Goal: Task Accomplishment & Management: Complete application form

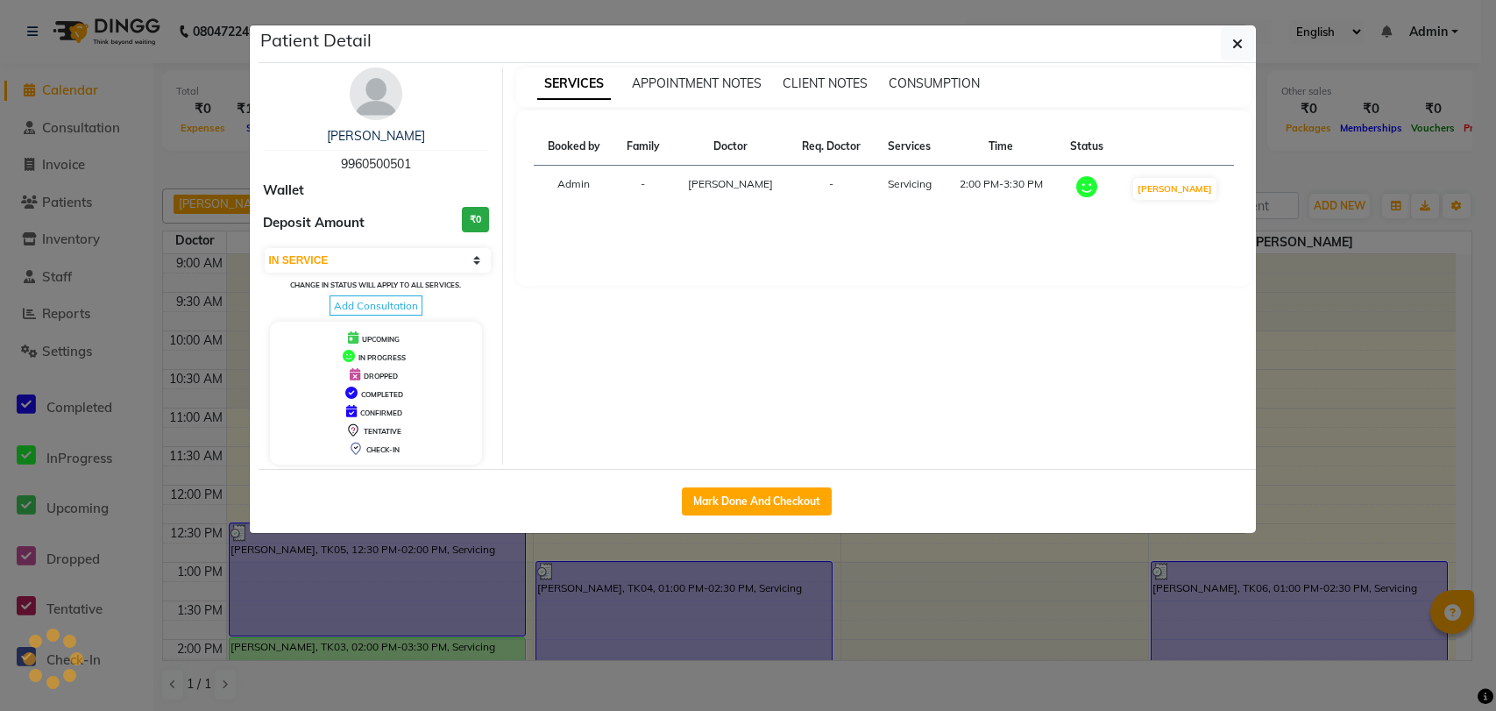
select select "1"
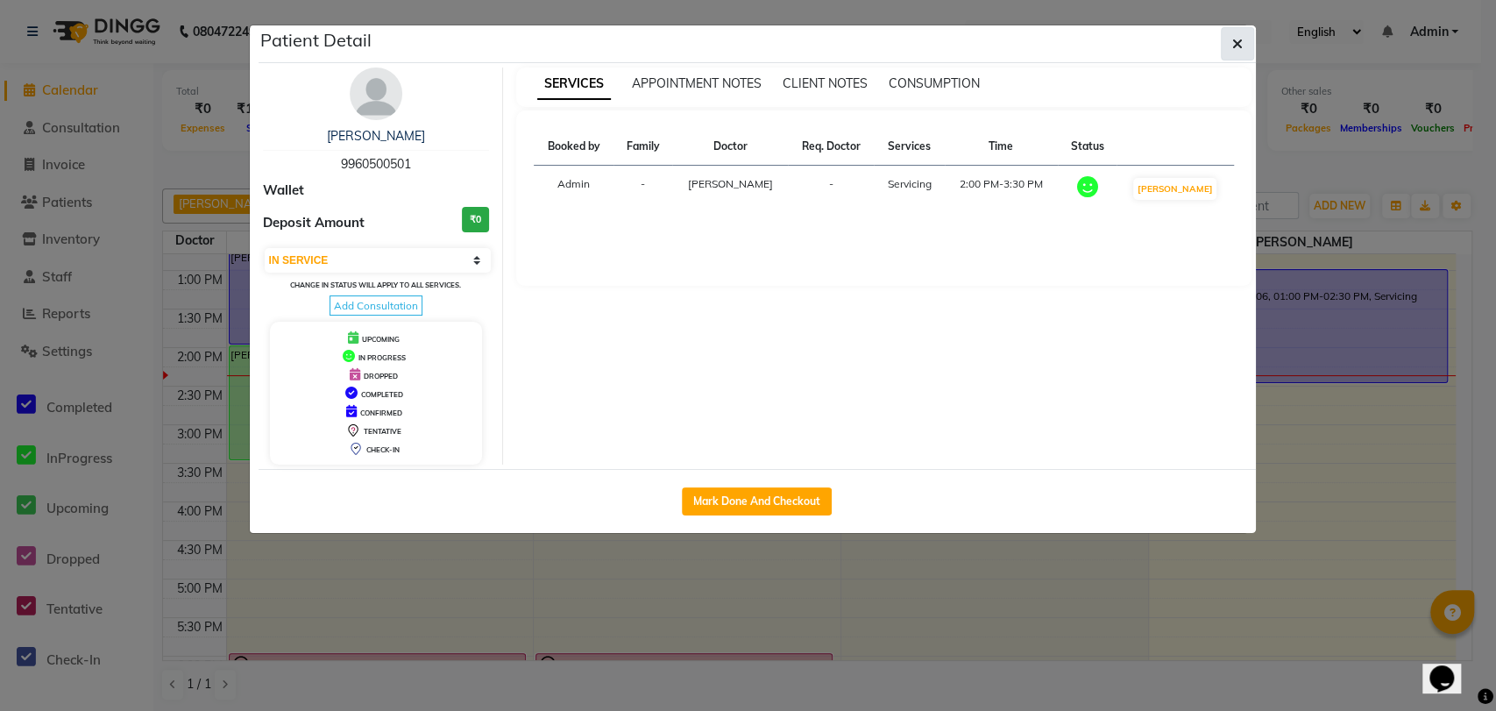
click at [1234, 46] on icon "button" at bounding box center [1237, 44] width 11 height 14
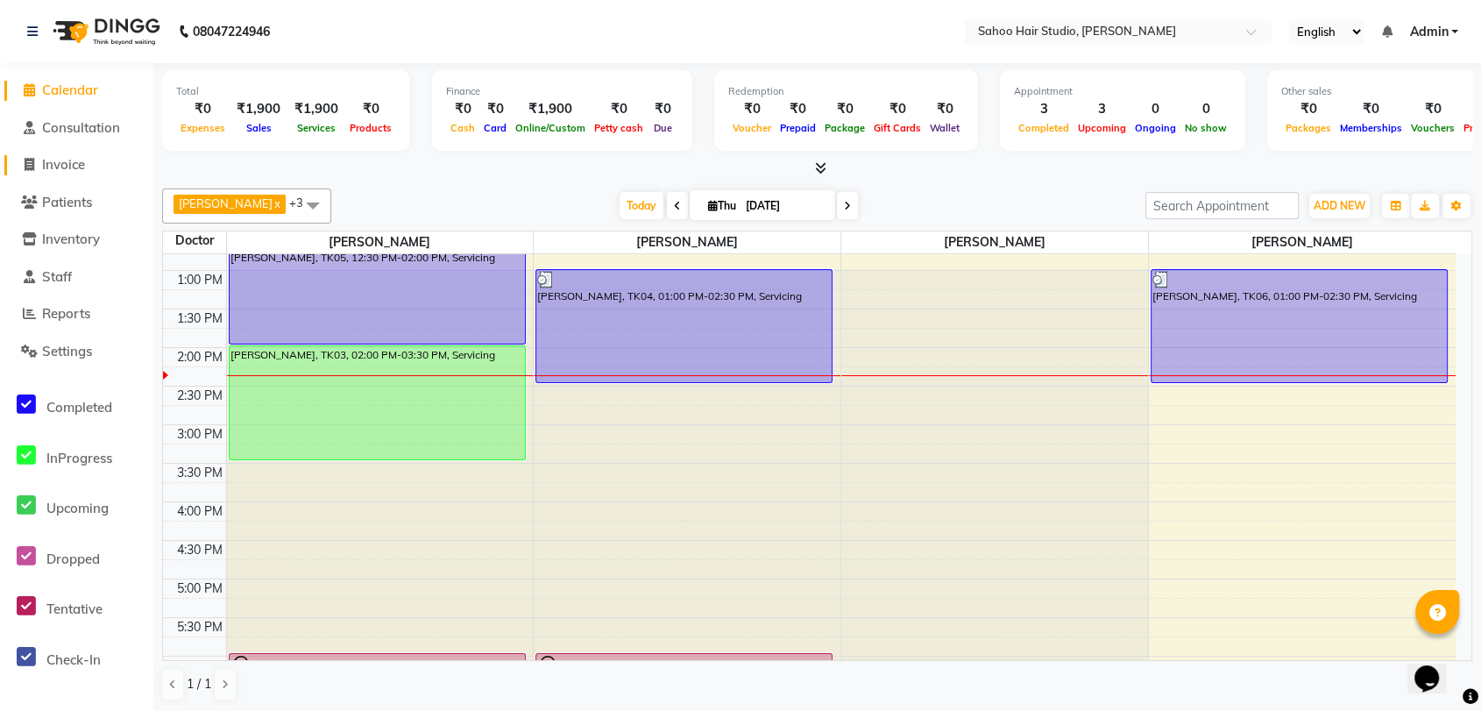
click at [63, 170] on span "Invoice" at bounding box center [63, 164] width 43 height 17
select select "service"
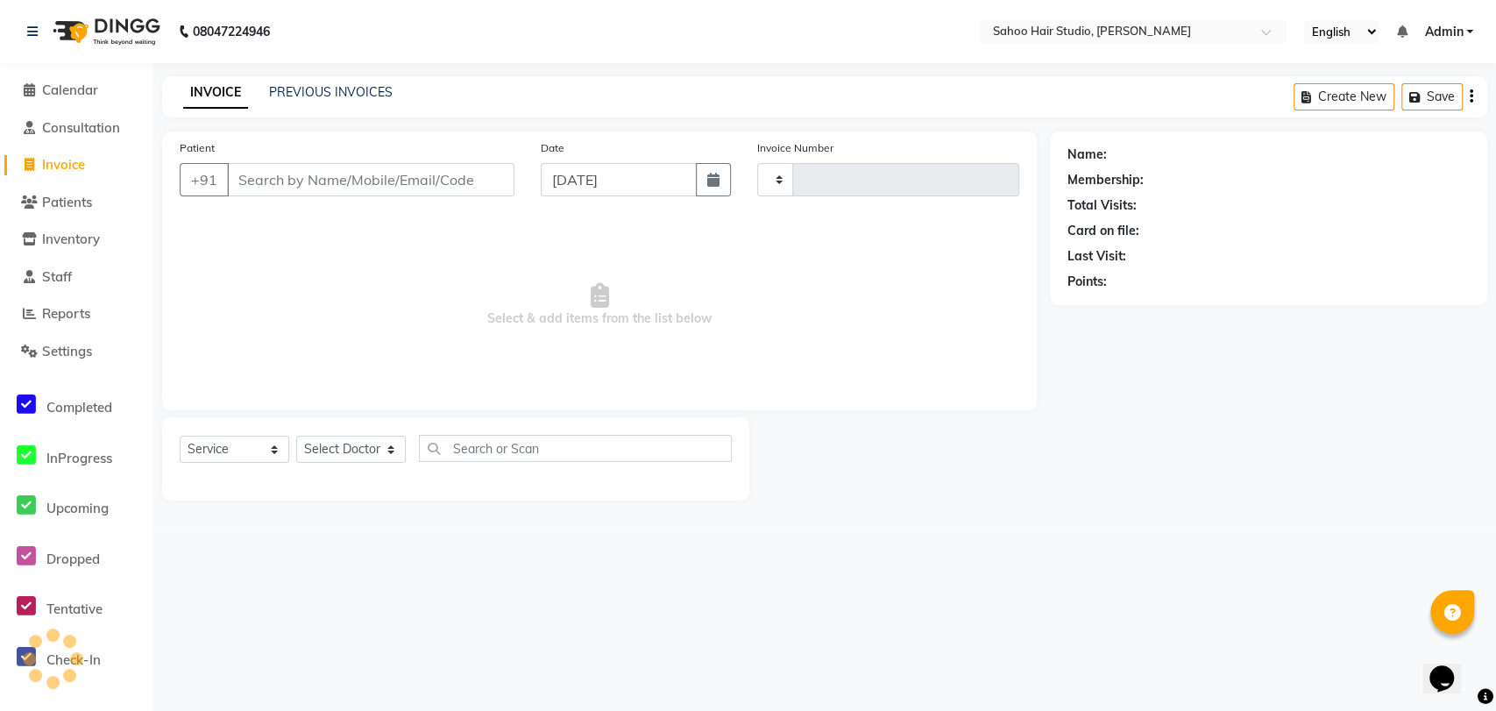
type input "0265"
select select "8465"
click at [369, 181] on input "Patient" at bounding box center [370, 179] width 287 height 33
type input "Mr [PERSON_NAME]"
click at [462, 179] on span "Add Patient" at bounding box center [464, 180] width 79 height 18
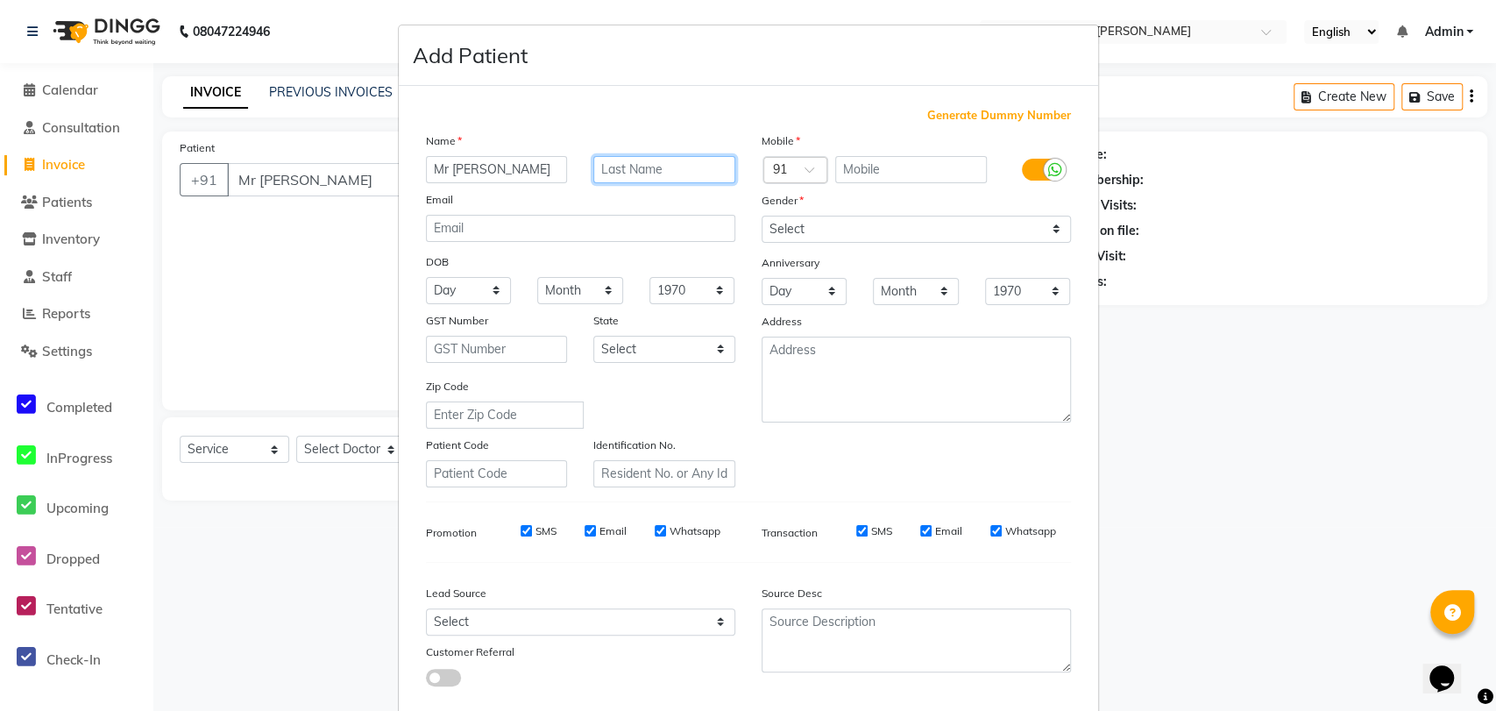
click at [625, 164] on input "text" at bounding box center [664, 169] width 142 height 27
type input "maseeh"
click at [884, 166] on input "text" at bounding box center [911, 169] width 152 height 27
type input "9098866906"
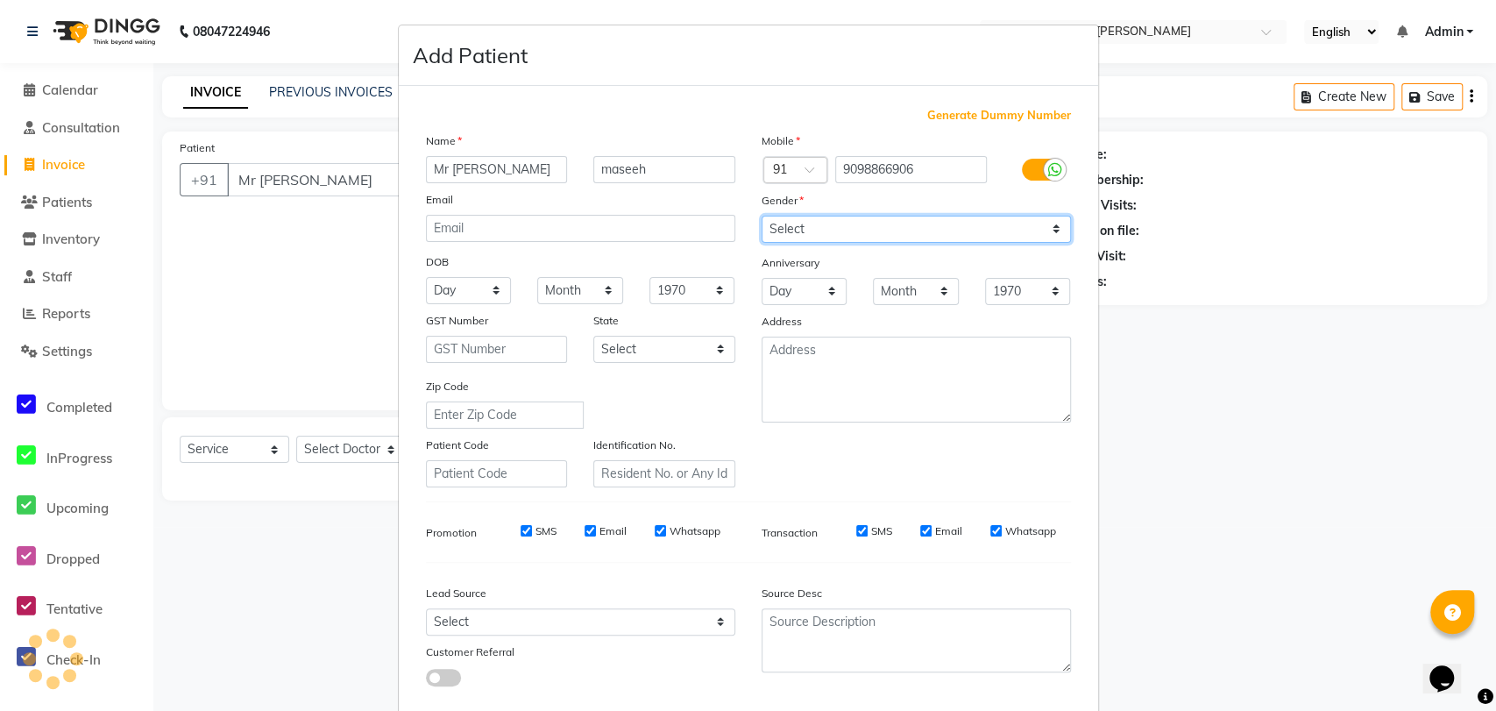
click at [796, 227] on select "Select [DEMOGRAPHIC_DATA] [DEMOGRAPHIC_DATA] Other Prefer Not To Say" at bounding box center [916, 229] width 309 height 27
select select "[DEMOGRAPHIC_DATA]"
click at [762, 216] on select "Select [DEMOGRAPHIC_DATA] [DEMOGRAPHIC_DATA] Other Prefer Not To Say" at bounding box center [916, 229] width 309 height 27
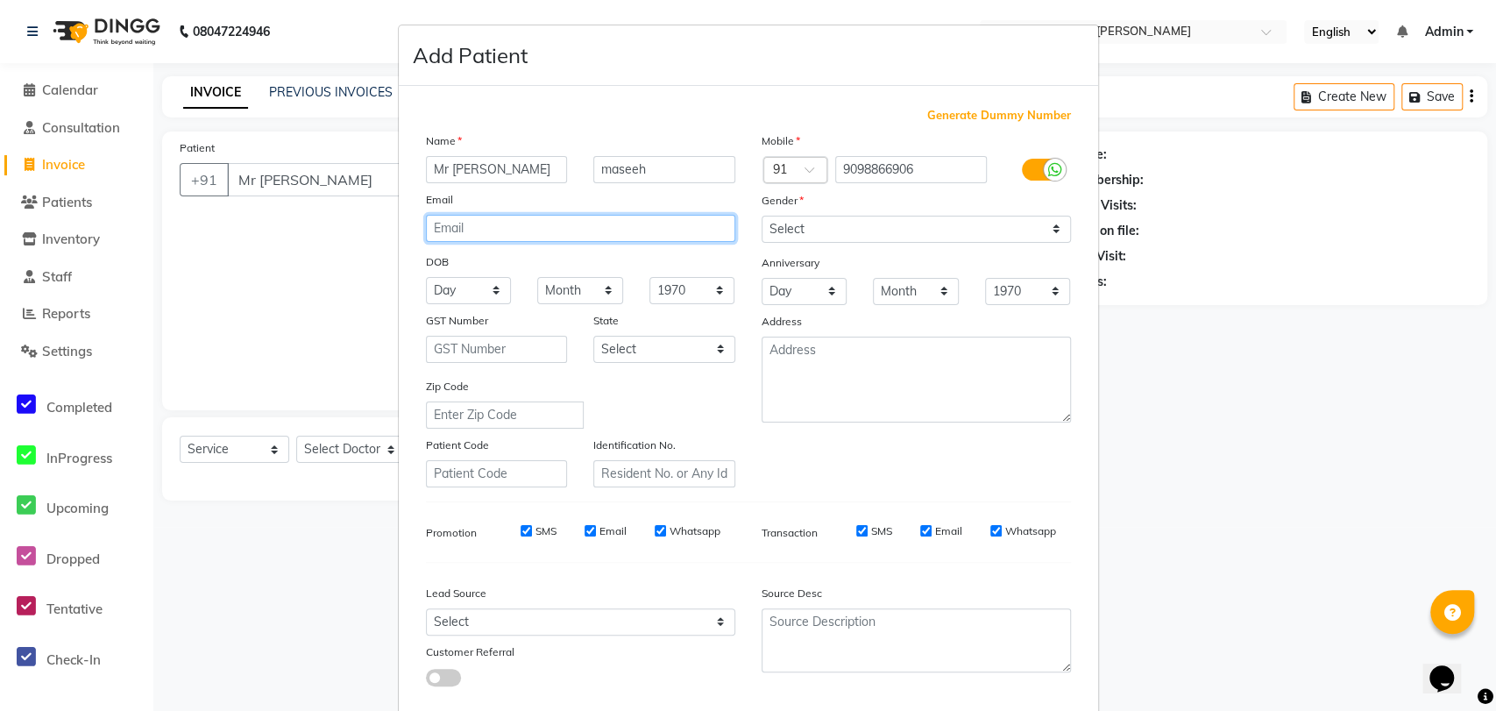
click at [598, 225] on input "email" at bounding box center [580, 228] width 309 height 27
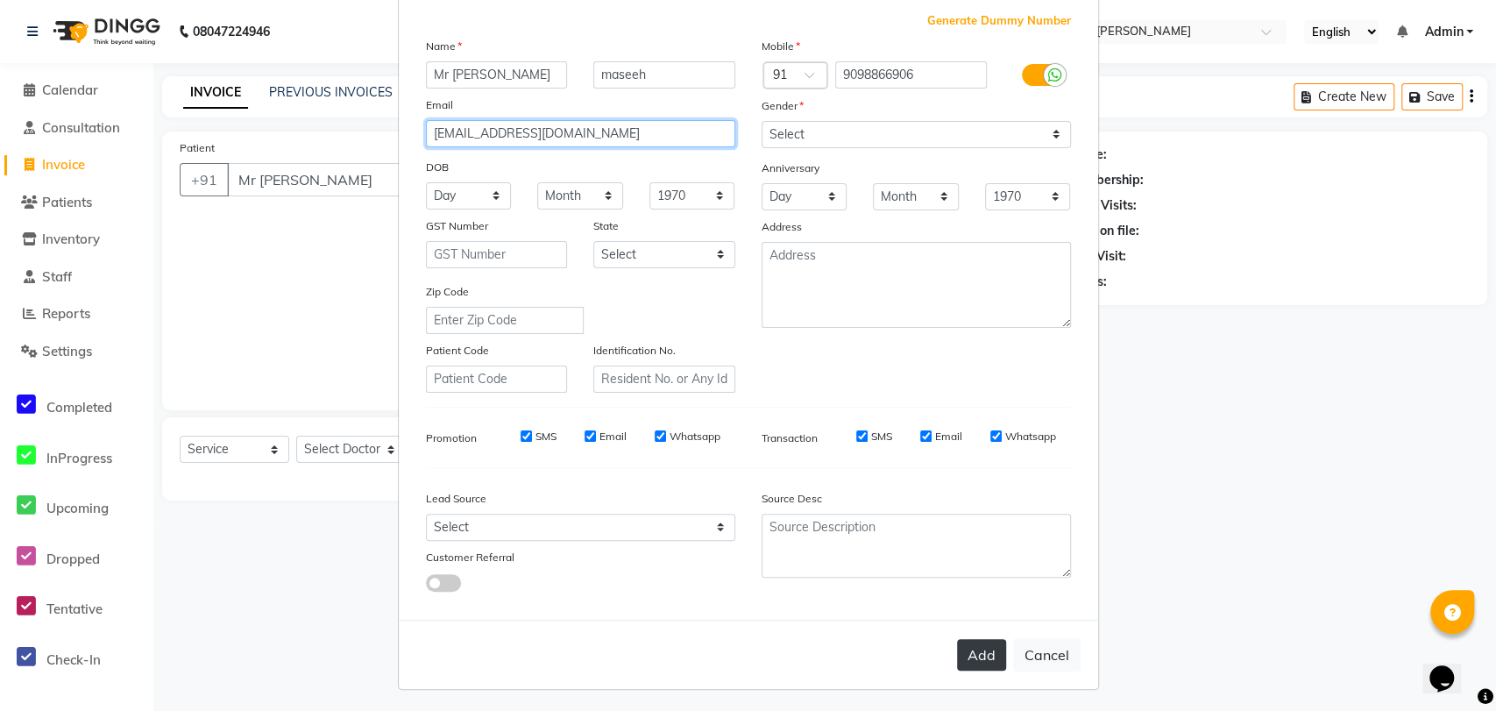
type input "[EMAIL_ADDRESS][DOMAIN_NAME]"
click at [962, 649] on button "Add" at bounding box center [981, 655] width 49 height 32
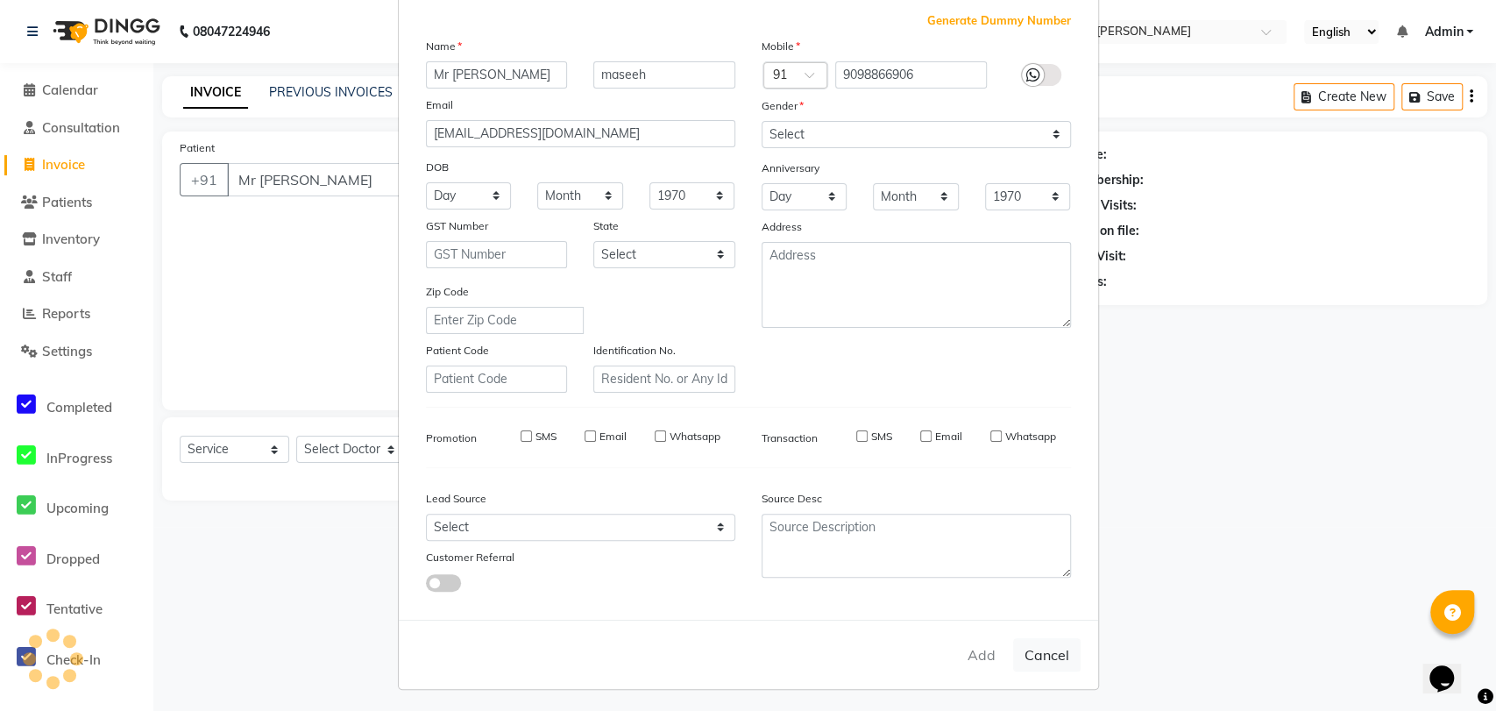
type input "9098866906"
select select
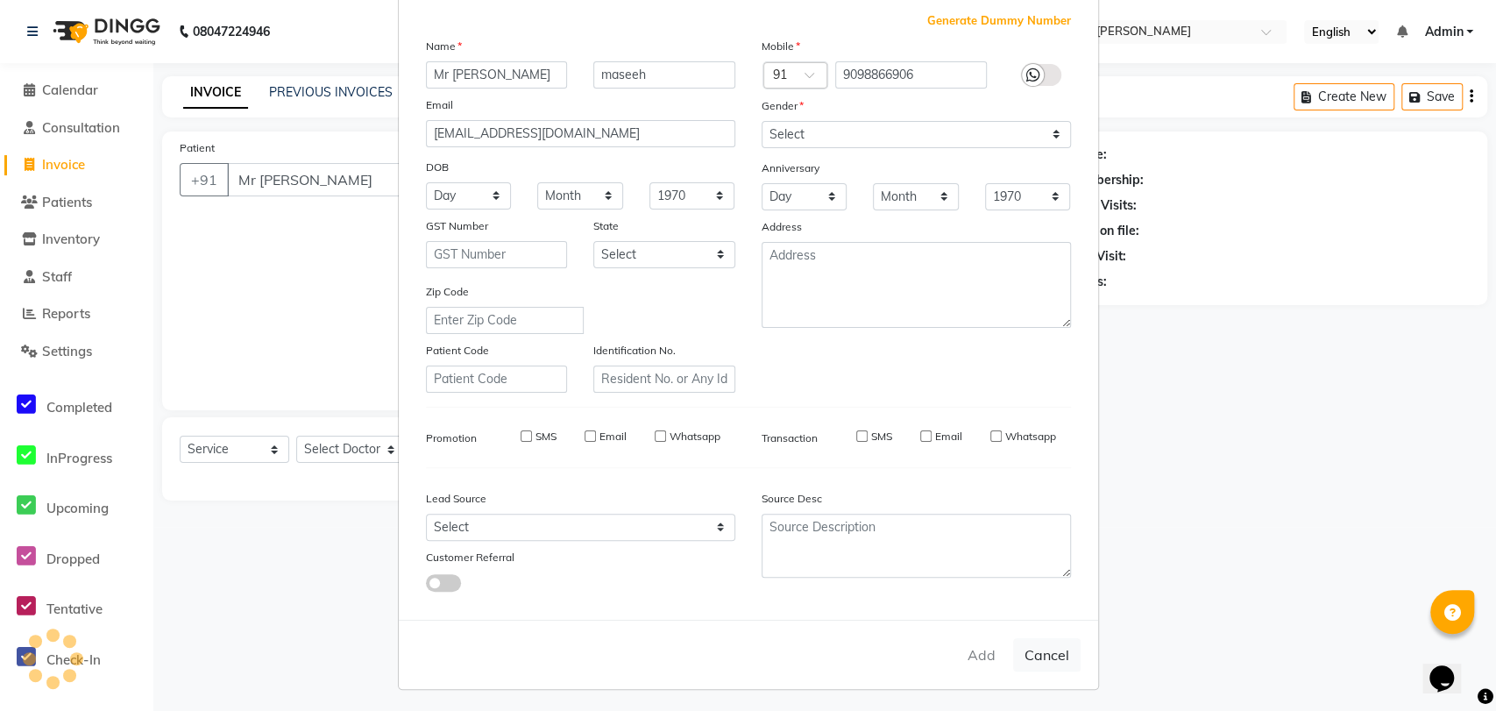
select select
checkbox input "false"
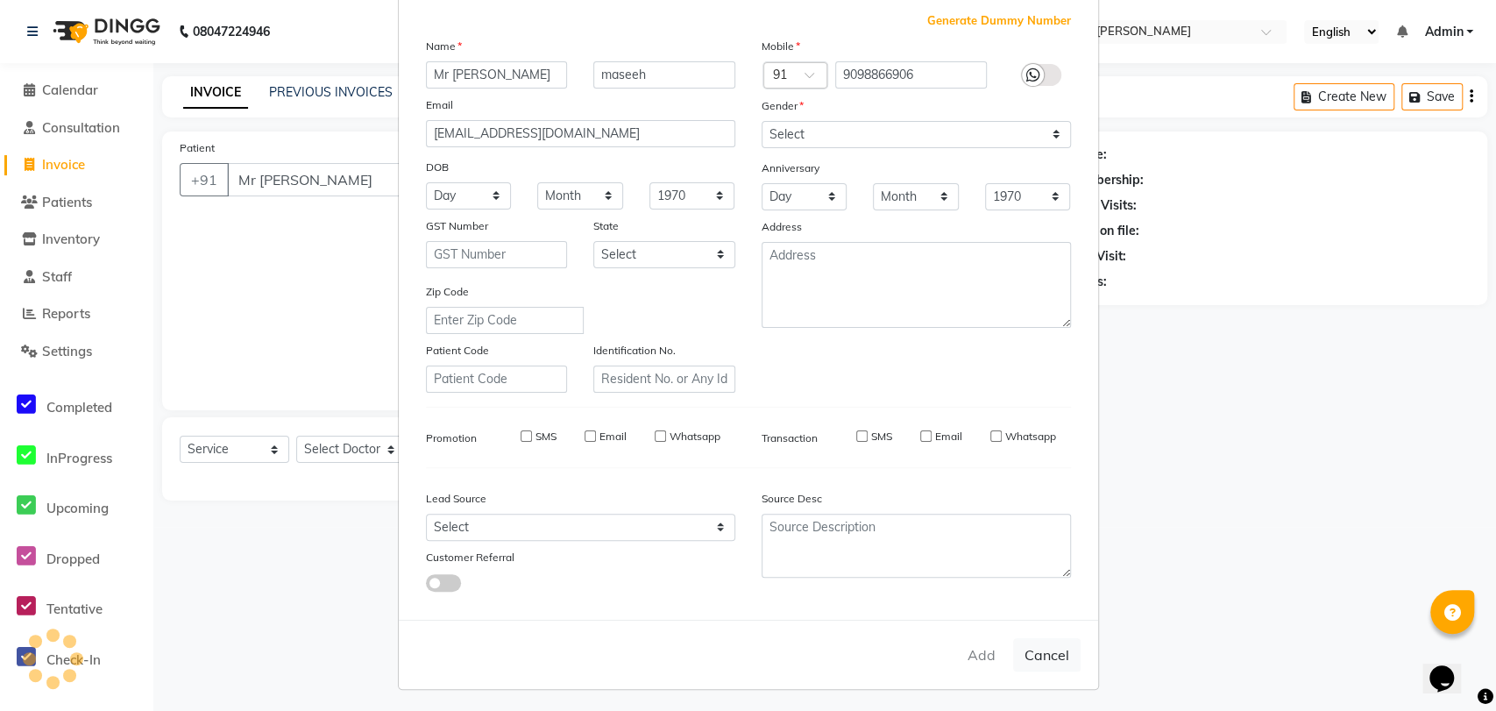
checkbox input "false"
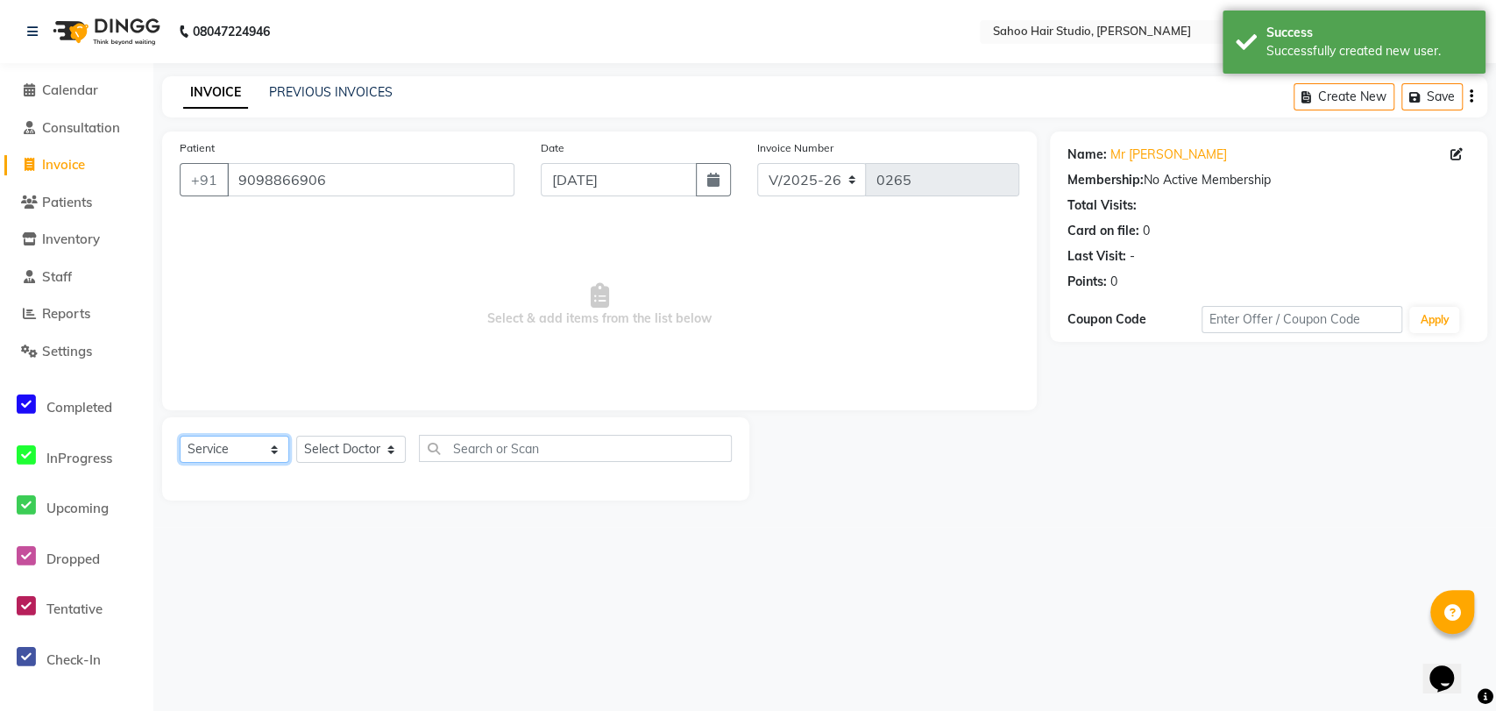
click at [238, 456] on select "Select Service Product Membership Package Voucher Prepaid Gift Card" at bounding box center [235, 449] width 110 height 27
select select "product"
click at [180, 436] on select "Select Service Product Membership Package Voucher Prepaid Gift Card" at bounding box center [235, 449] width 110 height 27
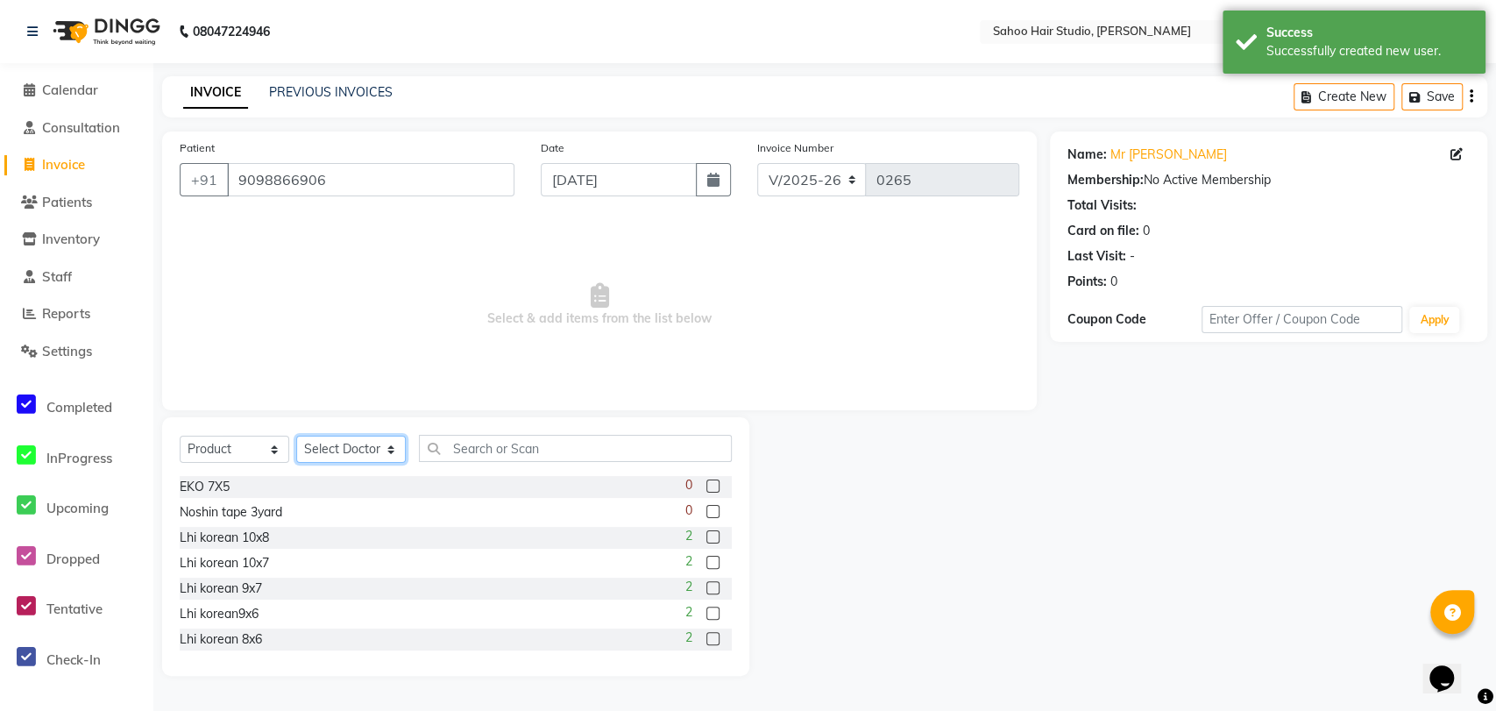
click at [333, 450] on select "Select Doctor [PERSON_NAME] [PERSON_NAME] [PERSON_NAME] [PERSON_NAME]" at bounding box center [351, 449] width 110 height 27
select select "82639"
click at [296, 436] on select "Select Doctor [PERSON_NAME] [PERSON_NAME] [PERSON_NAME] [PERSON_NAME]" at bounding box center [351, 449] width 110 height 27
click at [463, 442] on input "text" at bounding box center [575, 448] width 313 height 27
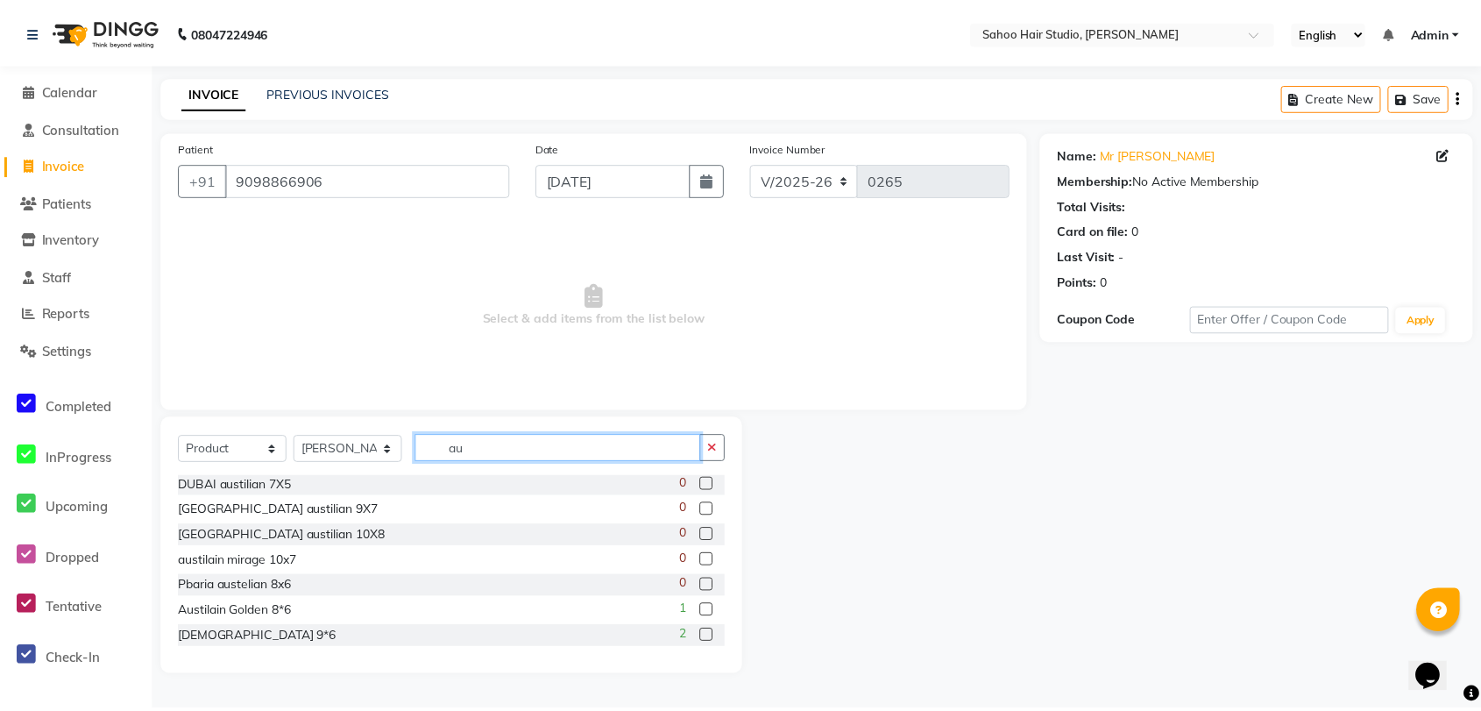
scroll to position [104, 0]
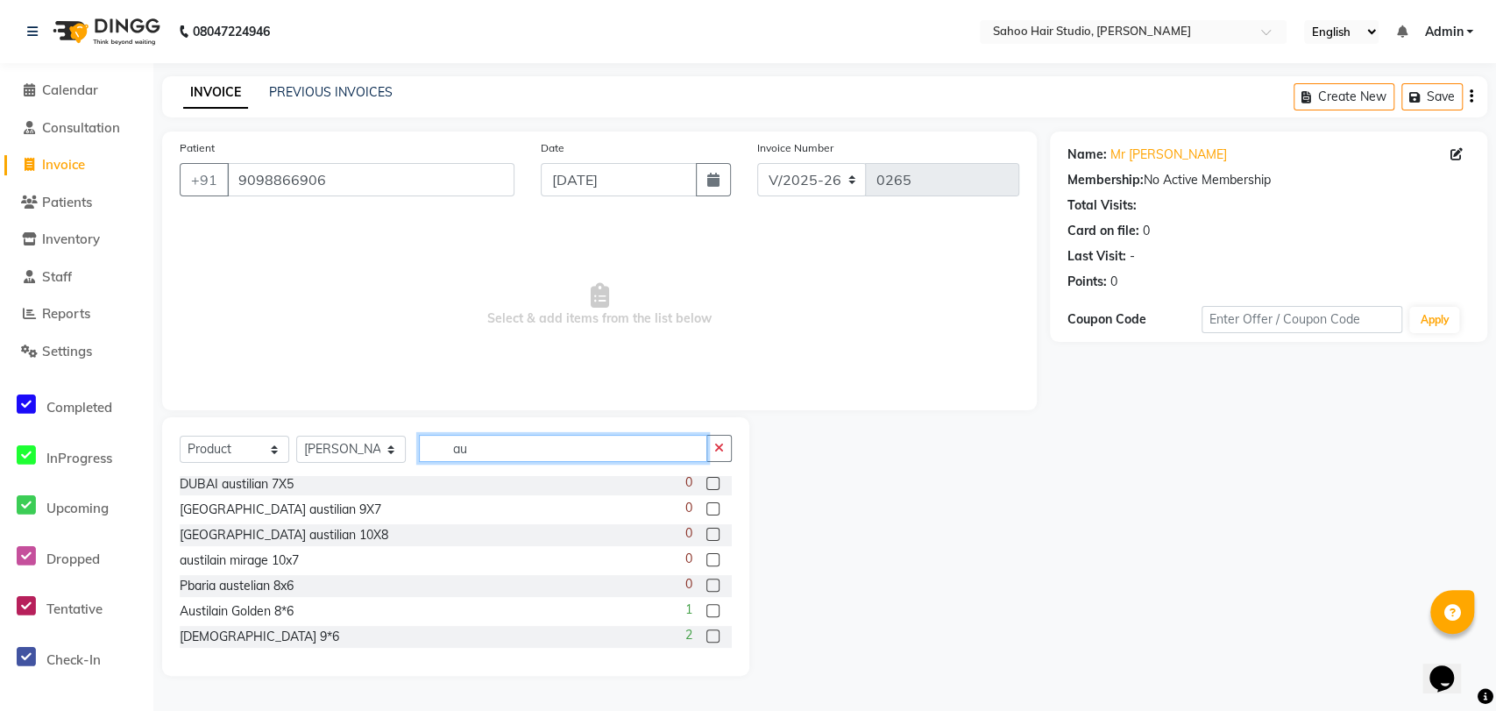
type input "au"
click at [706, 606] on label at bounding box center [712, 610] width 13 height 13
click at [706, 606] on input "checkbox" at bounding box center [711, 611] width 11 height 11
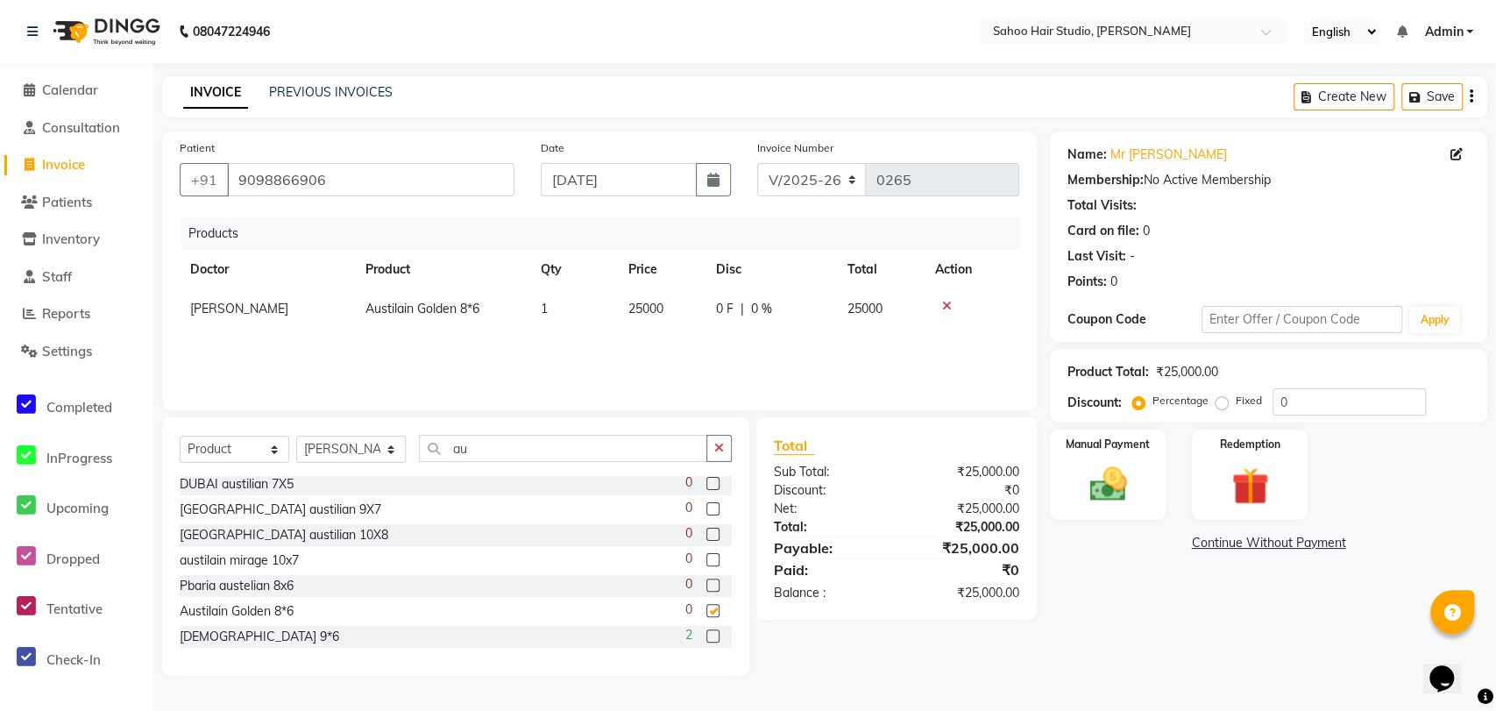
checkbox input "false"
click at [646, 308] on span "25000" at bounding box center [645, 309] width 35 height 16
select select "82639"
click at [657, 311] on input "25000" at bounding box center [661, 313] width 67 height 27
click at [653, 309] on input "25000" at bounding box center [661, 313] width 67 height 27
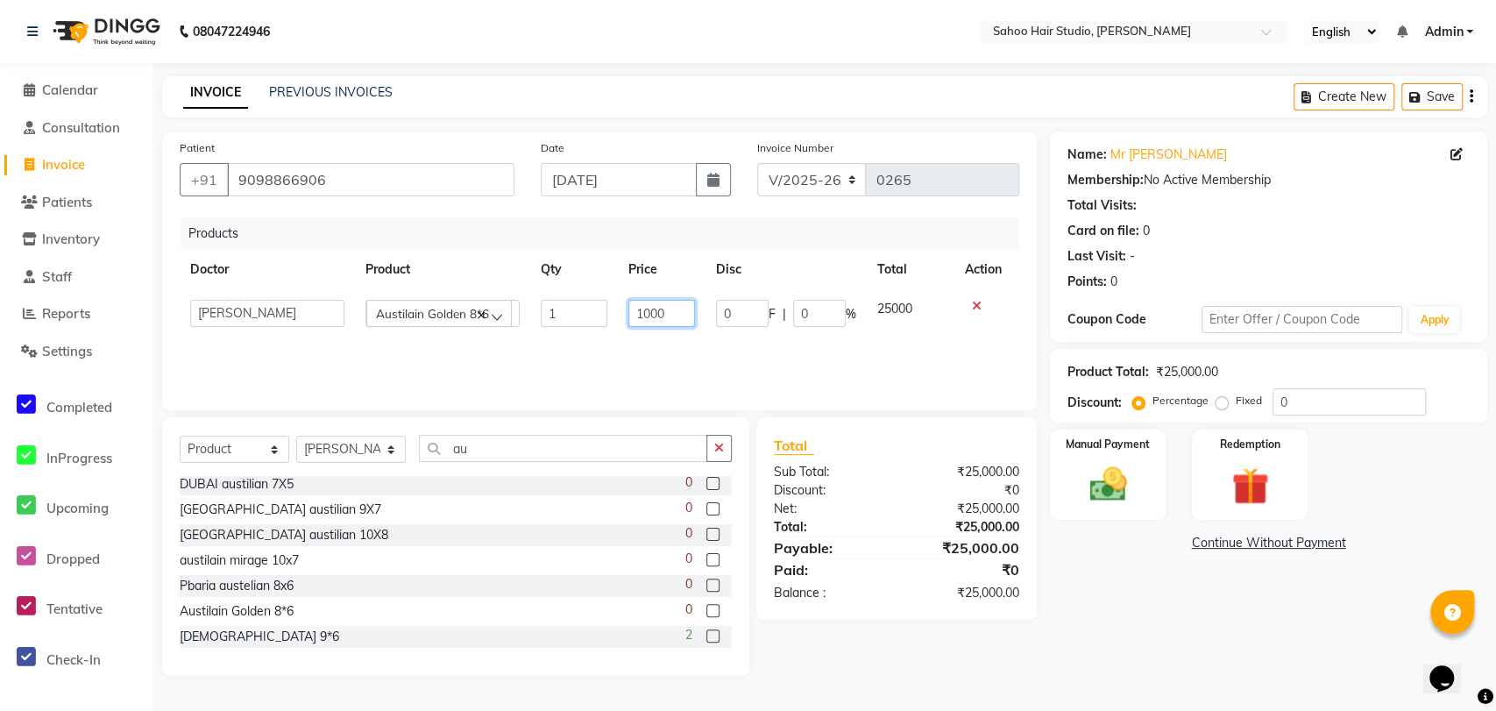
type input "12000"
click at [1123, 486] on img at bounding box center [1107, 484] width 63 height 45
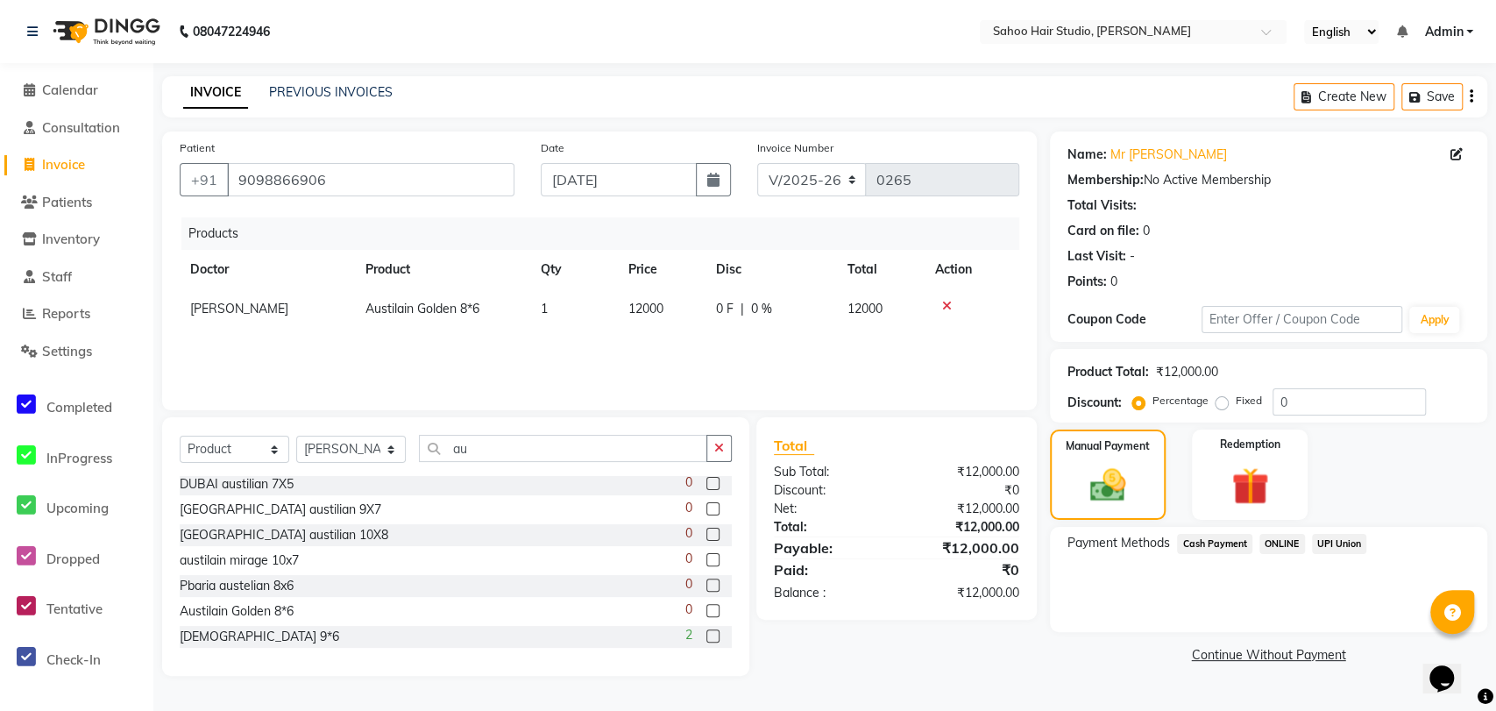
click at [1276, 544] on span "ONLINE" at bounding box center [1283, 544] width 46 height 20
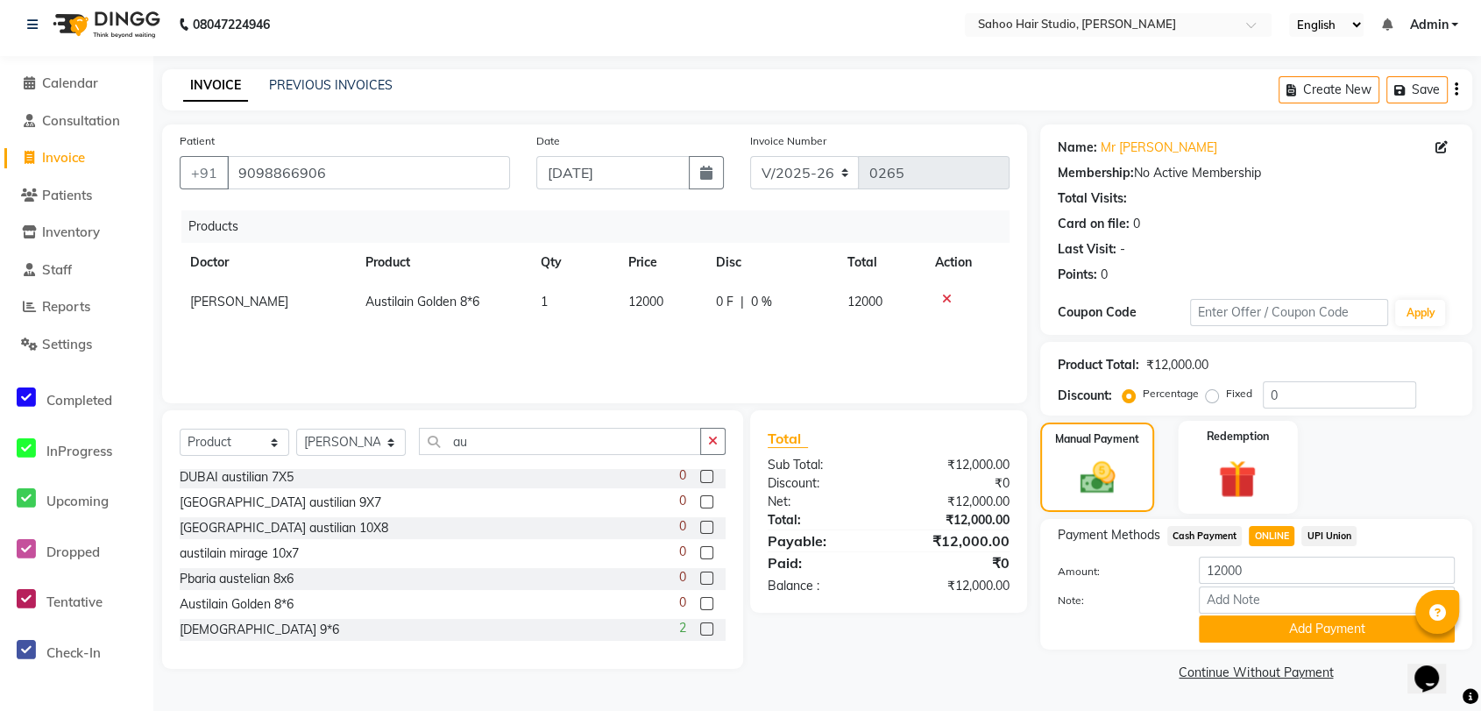
scroll to position [7, 0]
click at [1323, 623] on button "Add Payment" at bounding box center [1327, 628] width 256 height 27
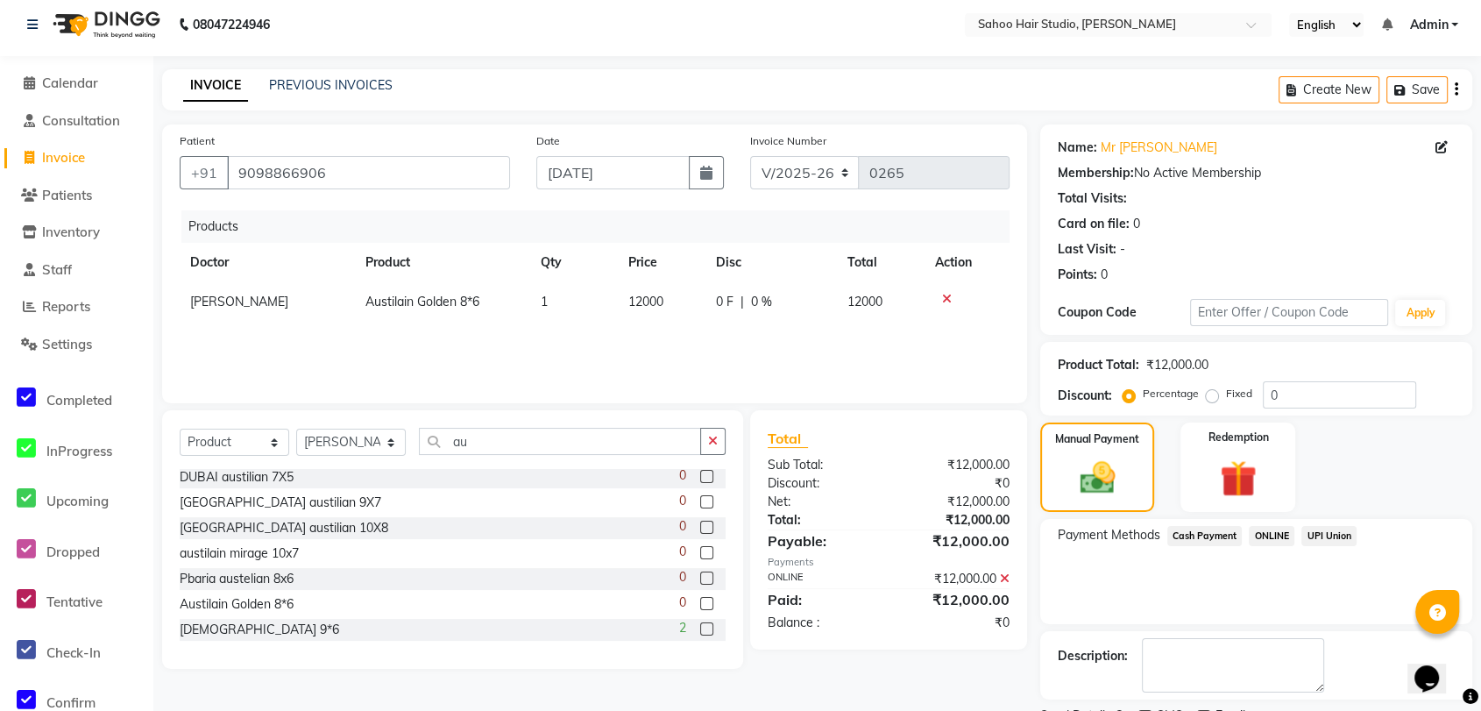
scroll to position [81, 0]
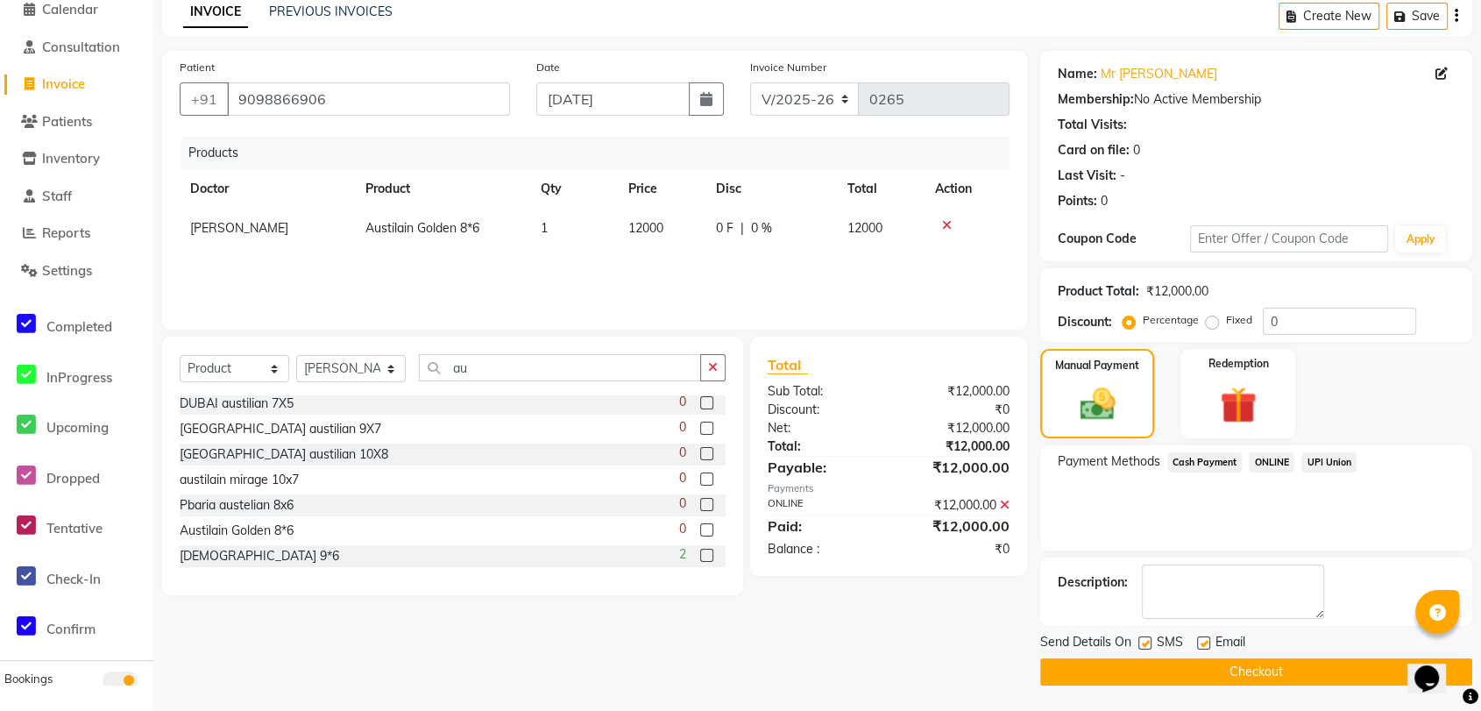
click at [1148, 638] on label at bounding box center [1145, 642] width 13 height 13
click at [1148, 638] on input "checkbox" at bounding box center [1144, 643] width 11 height 11
checkbox input "false"
click at [1187, 669] on button "Checkout" at bounding box center [1256, 671] width 432 height 27
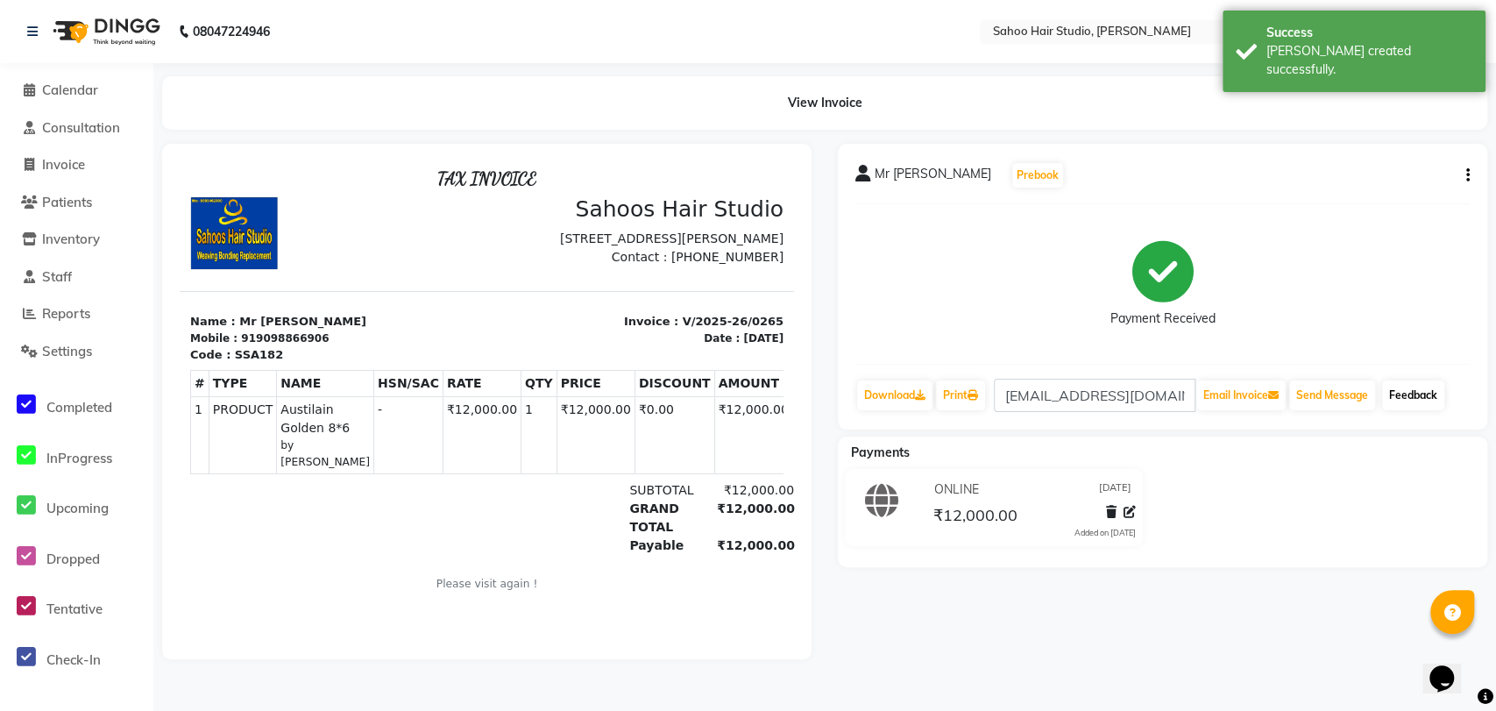
click at [1411, 397] on link "Feedback" at bounding box center [1413, 395] width 62 height 30
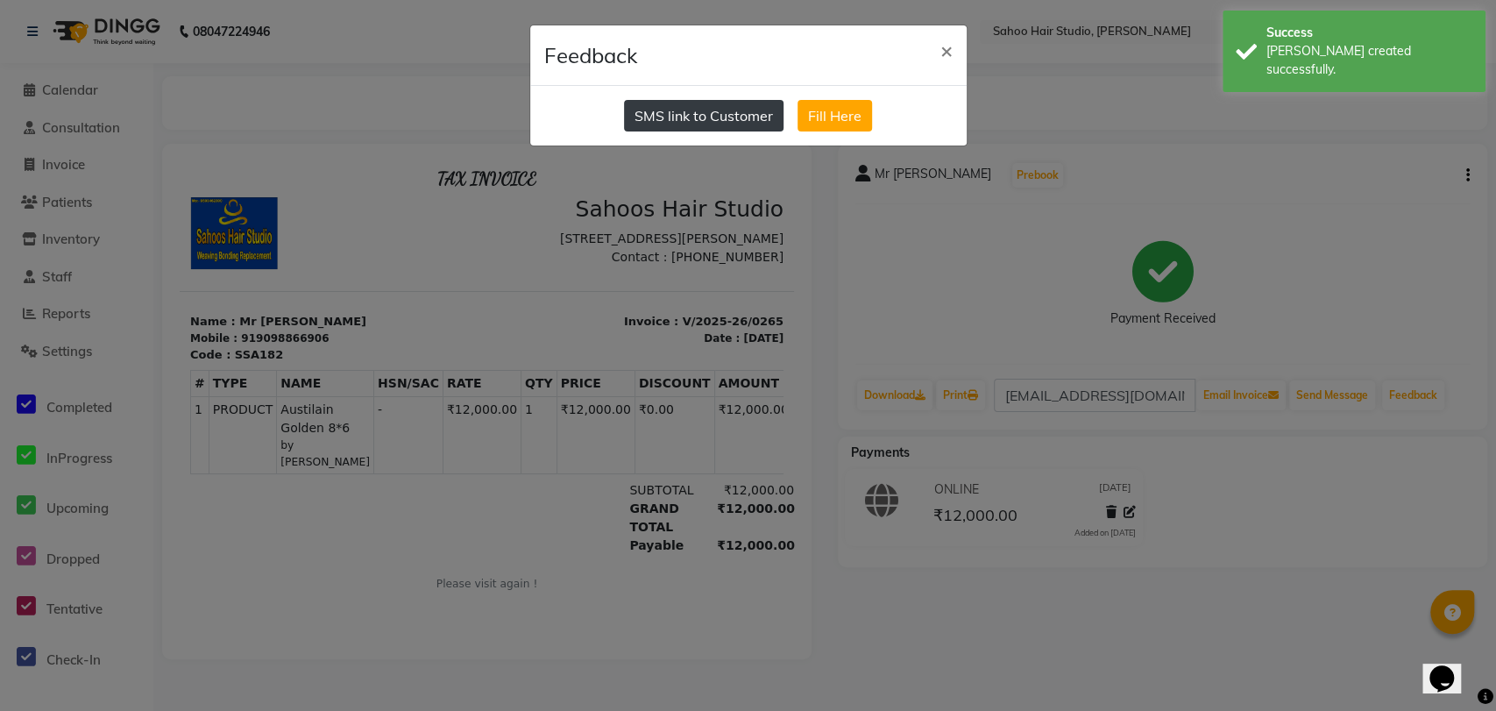
click at [716, 116] on button "SMS link to Customer" at bounding box center [704, 116] width 160 height 32
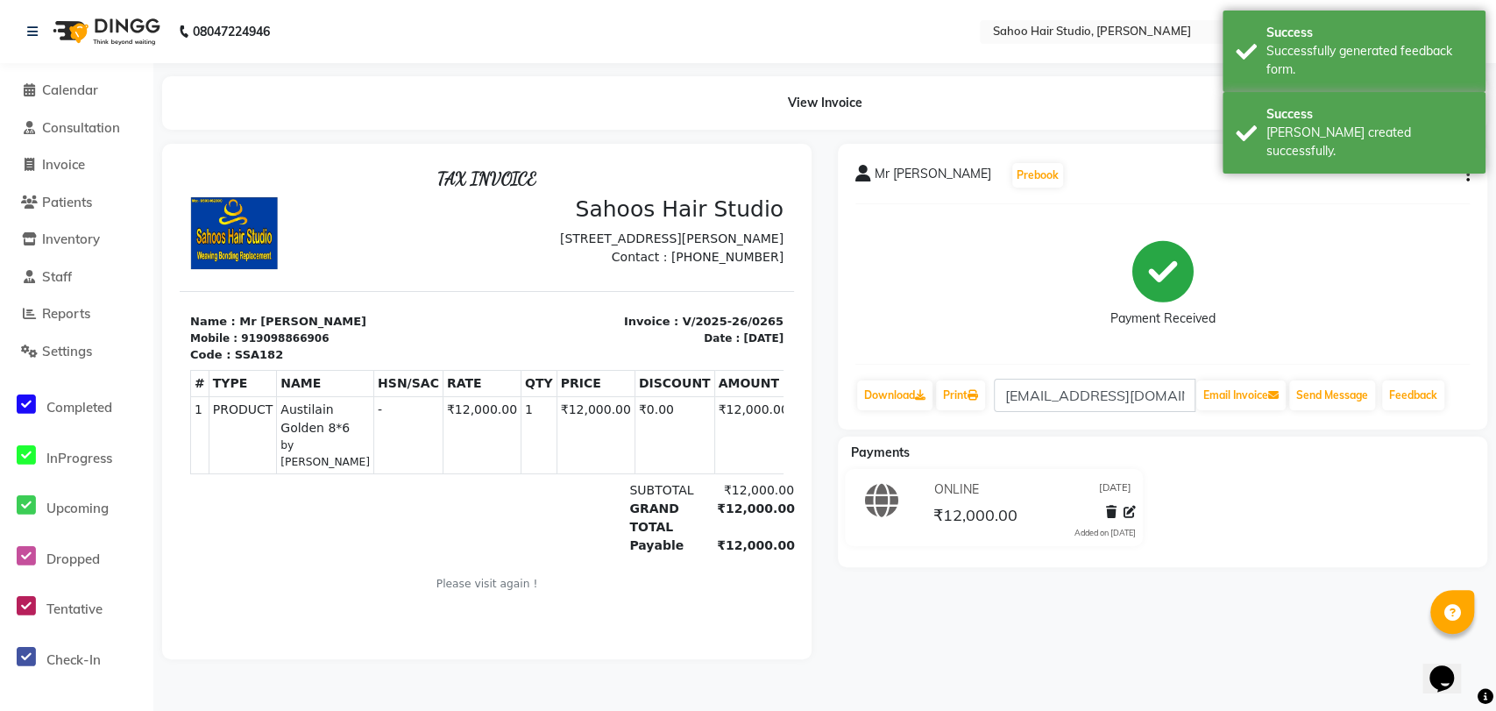
select select "8465"
select select "service"
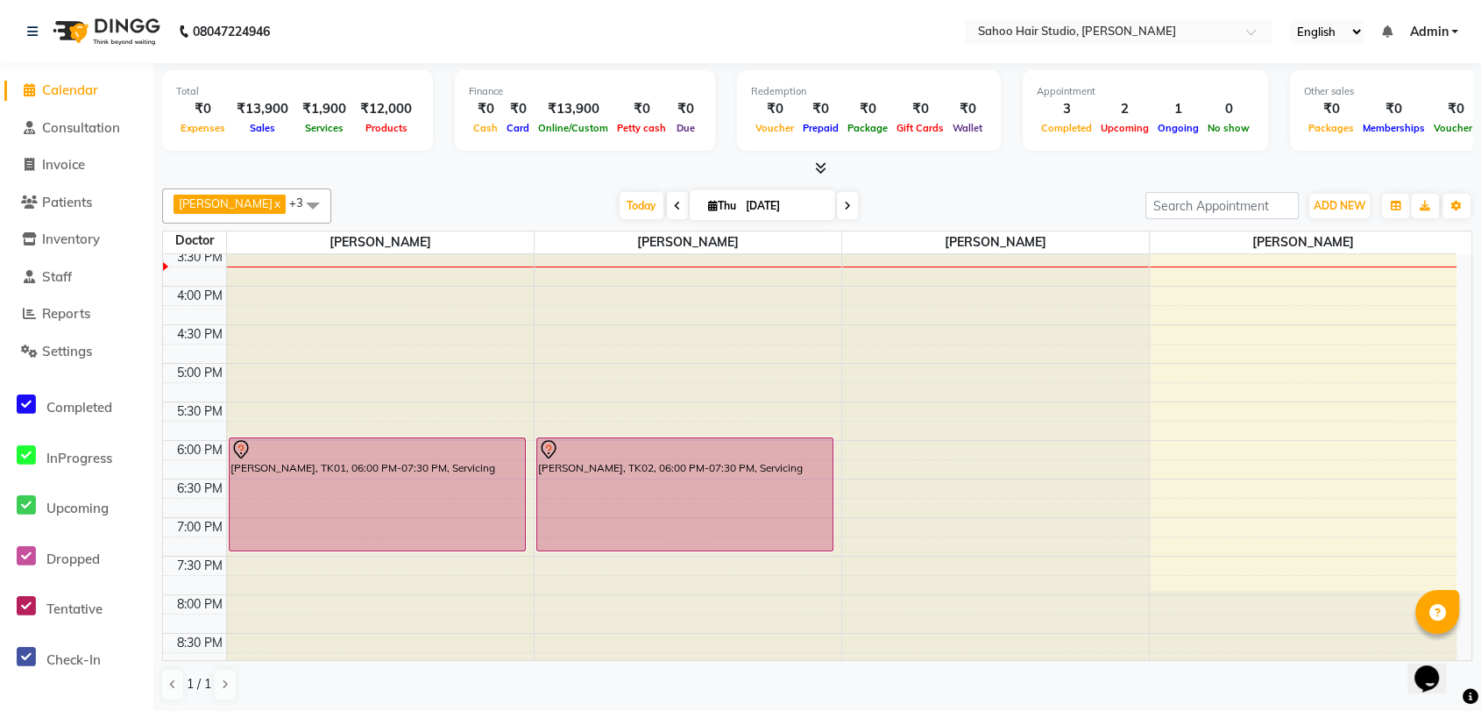
scroll to position [514, 0]
